Goal: Task Accomplishment & Management: Complete application form

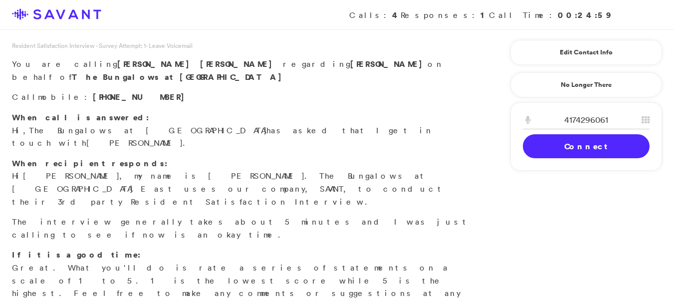
click at [558, 143] on link "Connect" at bounding box center [586, 146] width 127 height 24
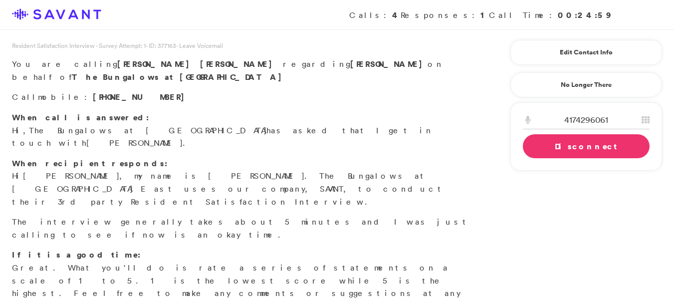
click at [558, 143] on link "Disconnect" at bounding box center [586, 146] width 127 height 24
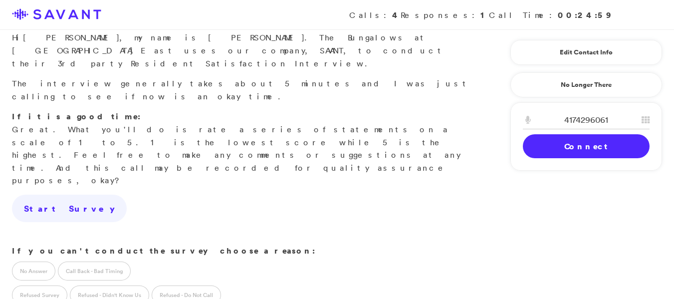
scroll to position [149, 0]
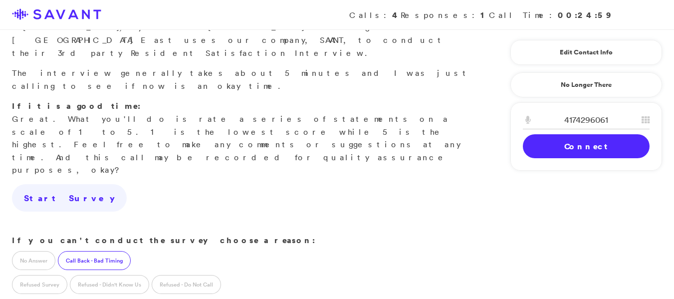
click at [88, 251] on label "Call Back - Bad Timing" at bounding box center [94, 260] width 73 height 19
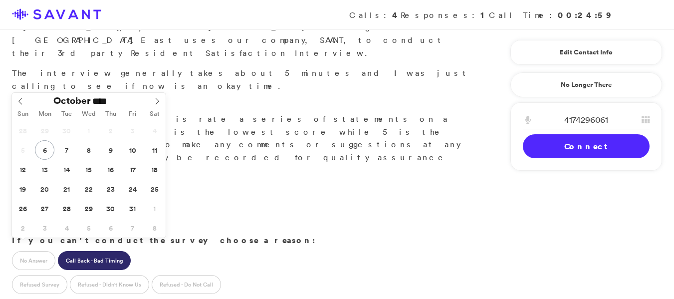
type input "**********"
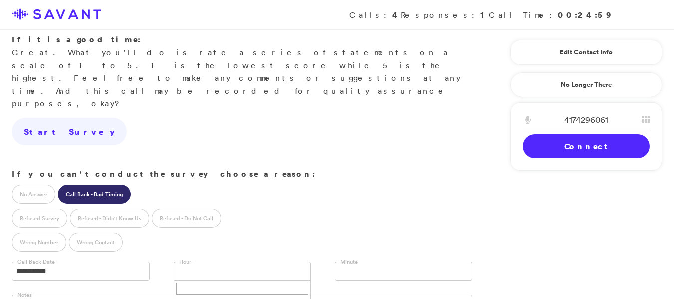
scroll to position [231, 0]
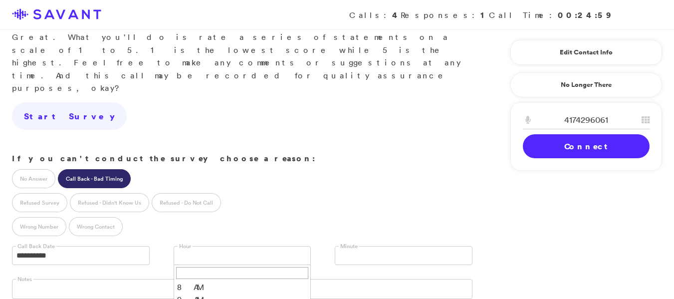
click at [353, 246] on link at bounding box center [404, 255] width 138 height 19
click at [353, 290] on li "30" at bounding box center [403, 296] width 137 height 12
